Goal: Task Accomplishment & Management: Use online tool/utility

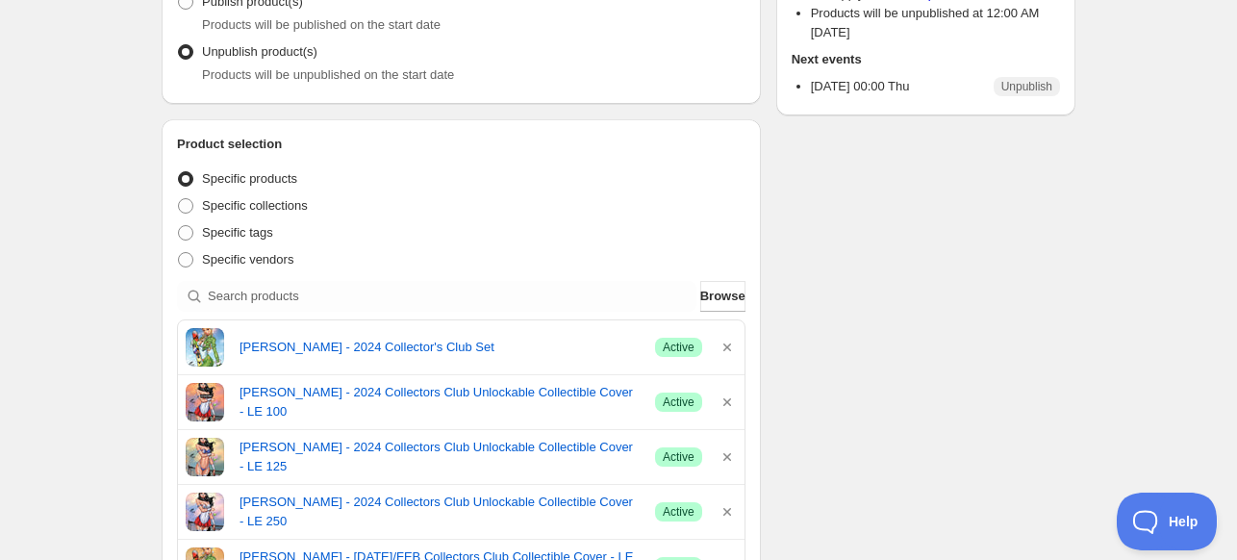
scroll to position [404, 0]
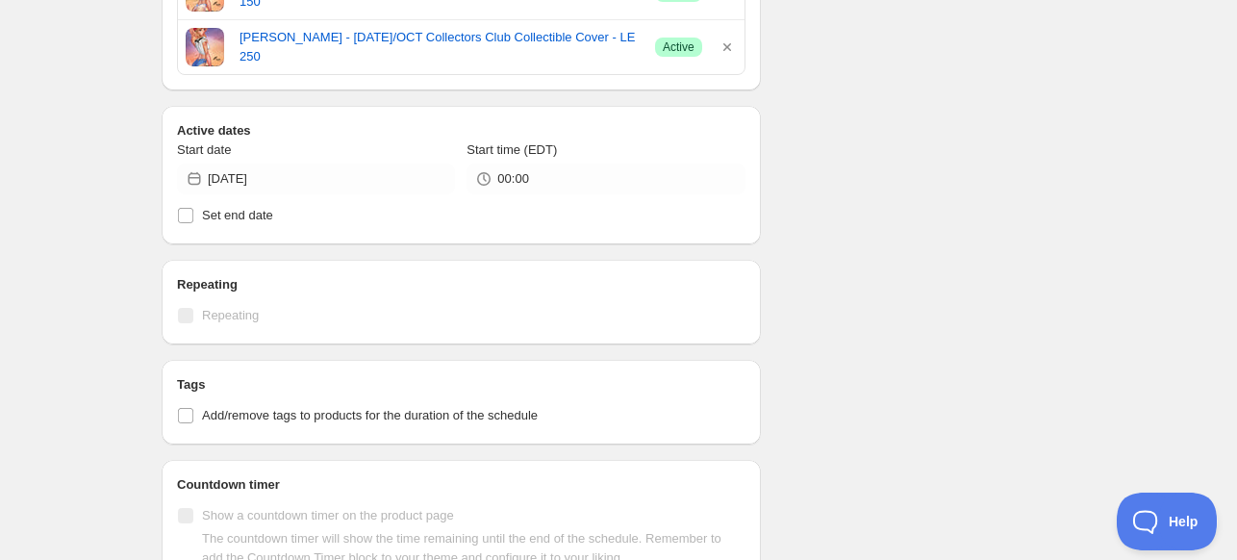
scroll to position [1827, 0]
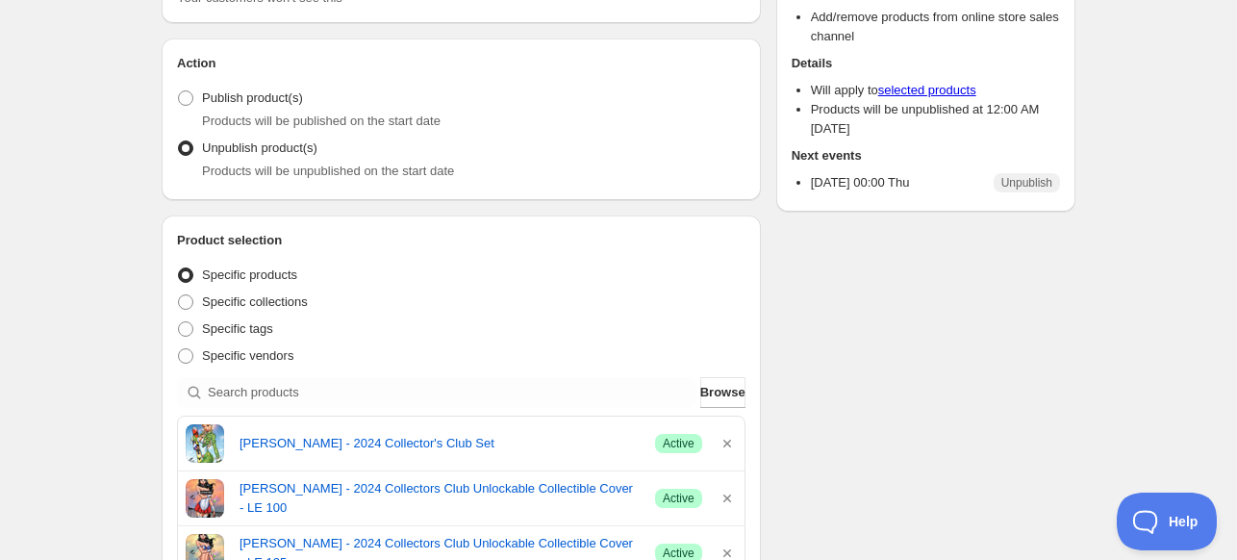
scroll to position [0, 0]
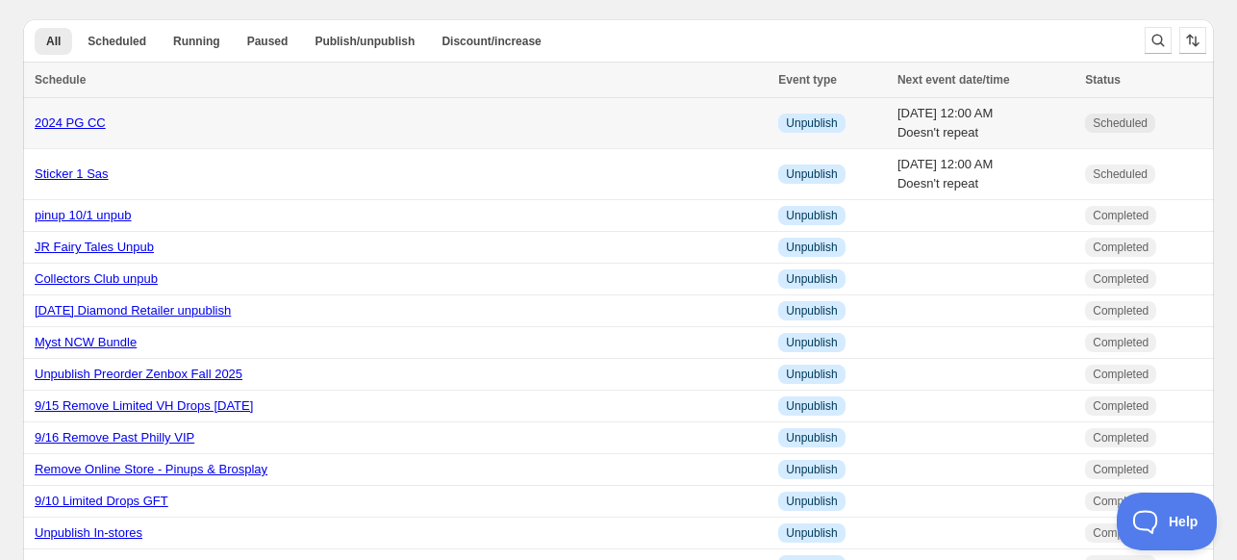
click at [194, 129] on div "2024 PG CC" at bounding box center [401, 122] width 732 height 19
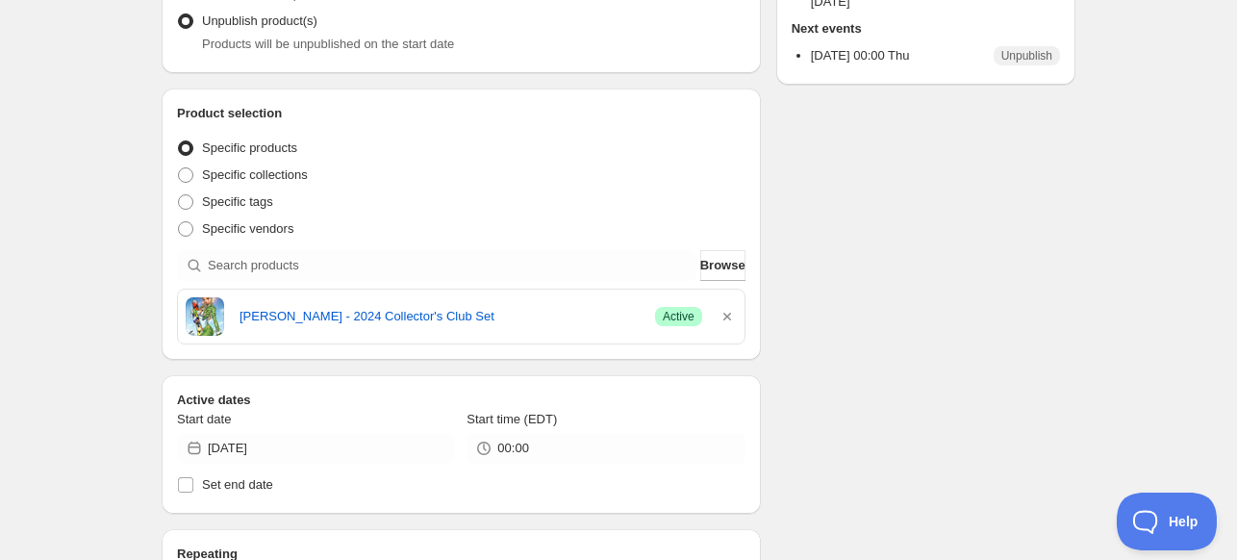
click at [815, 314] on div "Schedule name 2024 PG CC Your customers won't see this Action Action Publish pr…" at bounding box center [610, 349] width 929 height 1160
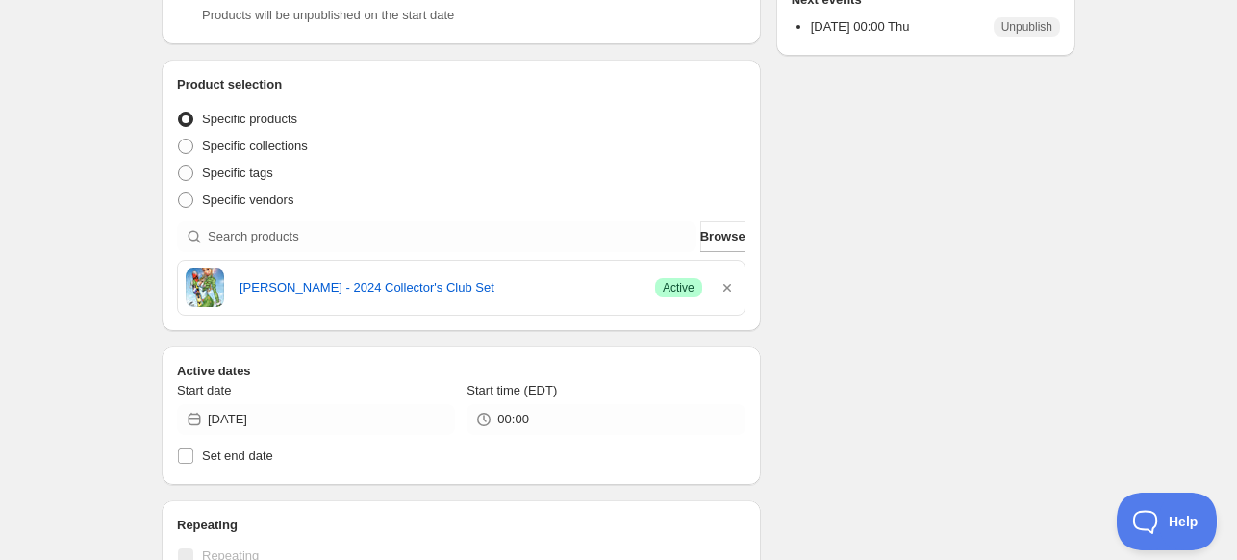
scroll to position [288, 0]
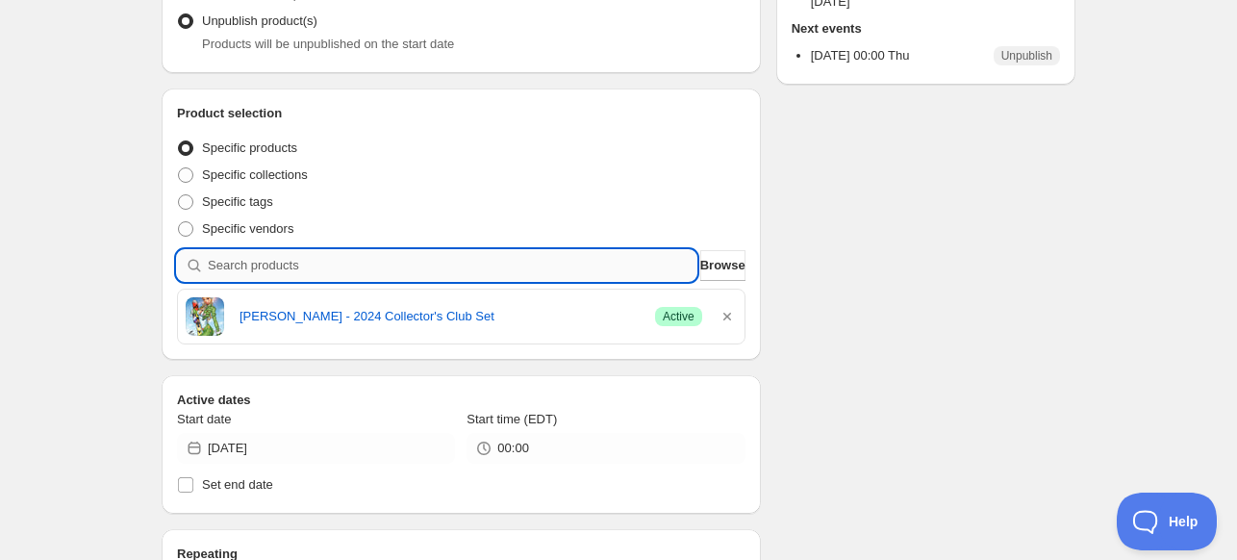
click at [302, 266] on input "search" at bounding box center [452, 265] width 488 height 31
type input "p"
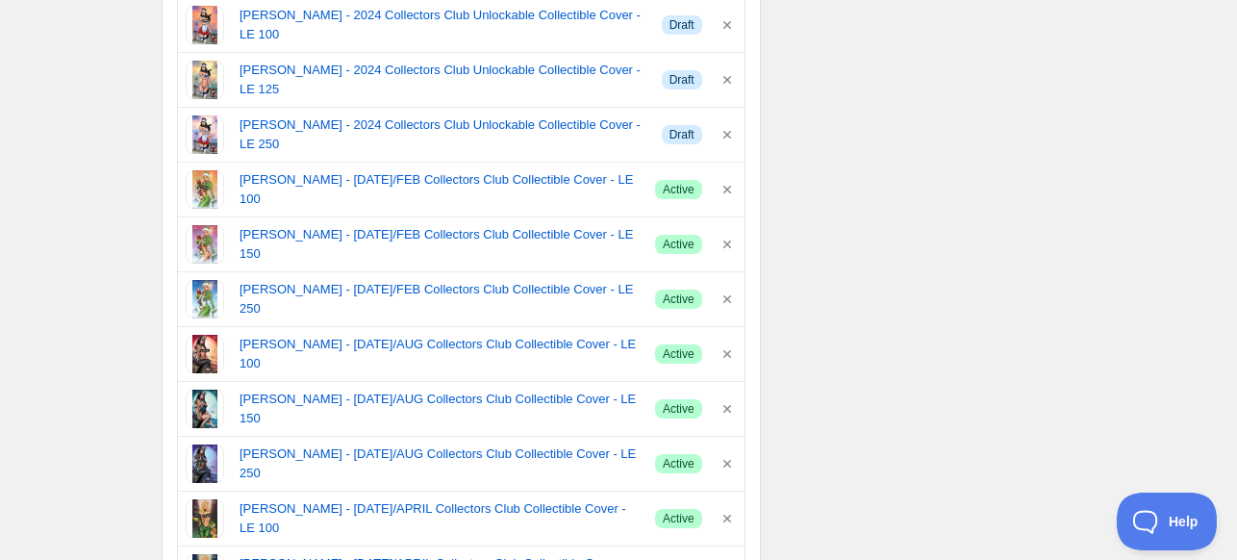
scroll to position [577, 0]
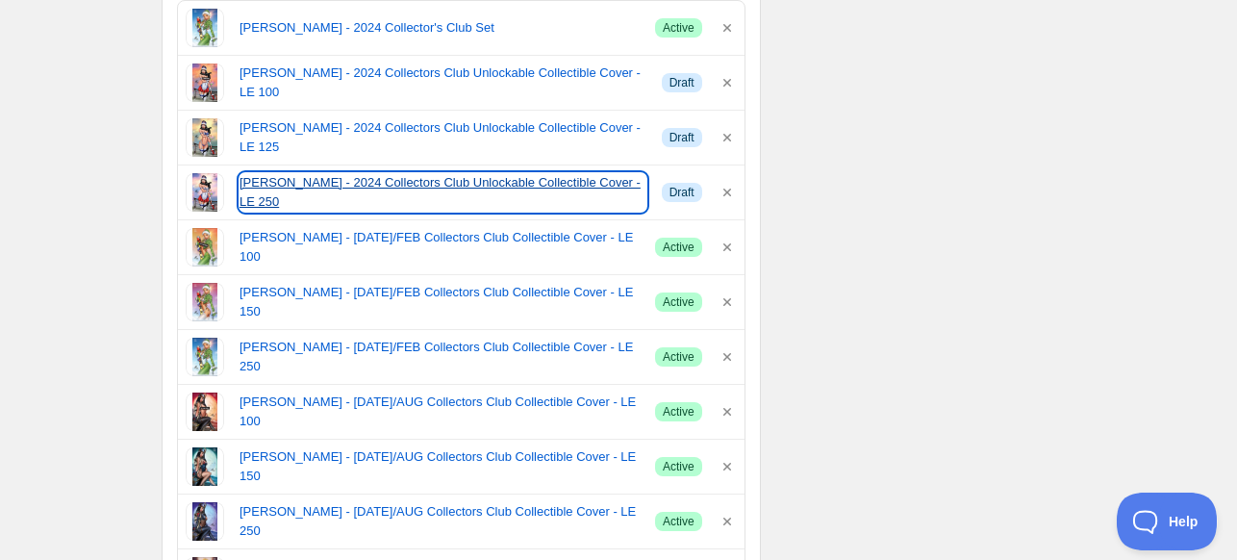
drag, startPoint x: 268, startPoint y: 207, endPoint x: 250, endPoint y: 189, distance: 25.2
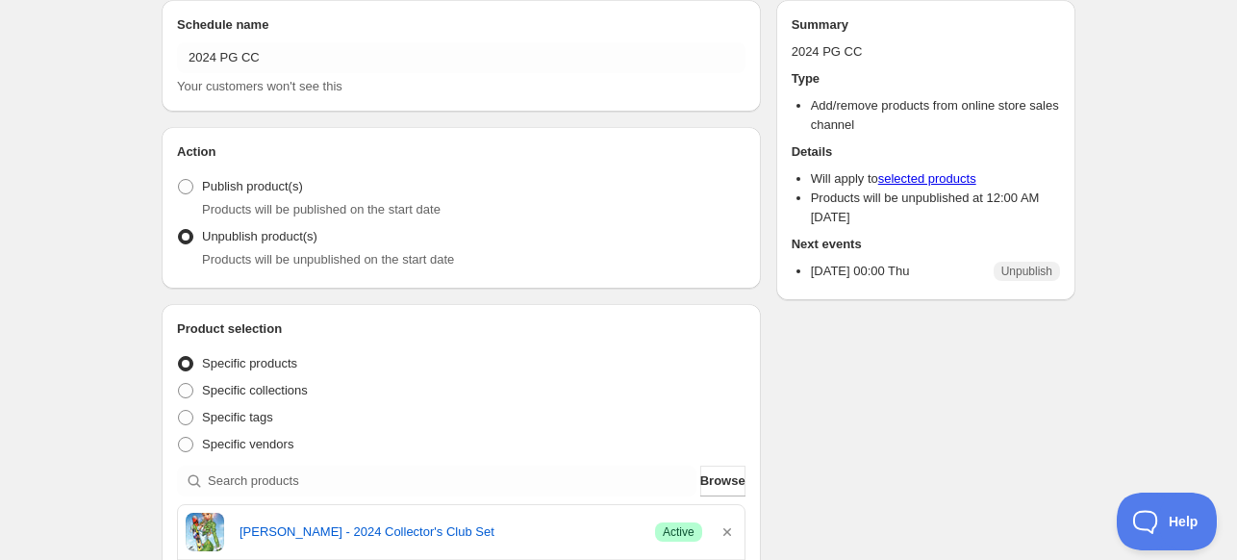
scroll to position [0, 0]
